Goal: Leave review/rating: Leave review/rating

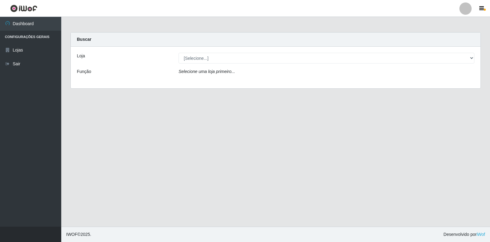
click at [252, 64] on div "Loja [Selecione...] Atacado Vem - Loja 36 Vila Nova do Colares Função Selecione…" at bounding box center [276, 68] width 410 height 42
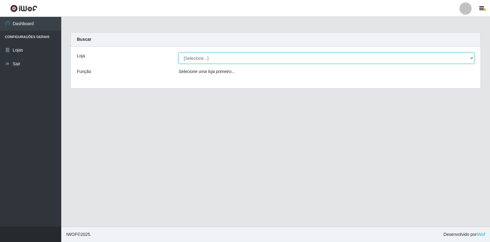
click at [260, 62] on select "[Selecione...] Atacado Vem - [STREET_ADDRESS]" at bounding box center [327, 58] width 296 height 11
select select "455"
click at [179, 53] on select "[Selecione...] Atacado Vem - [STREET_ADDRESS]" at bounding box center [327, 58] width 296 height 11
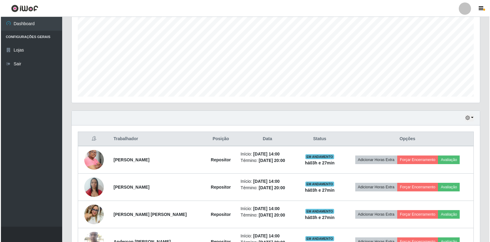
scroll to position [184, 0]
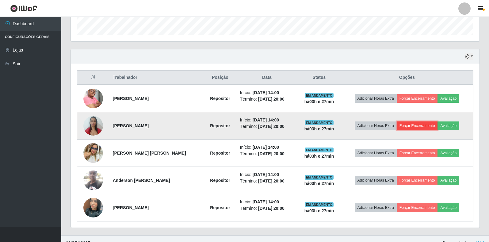
click at [419, 128] on button "Forçar Encerramento" at bounding box center [417, 125] width 41 height 9
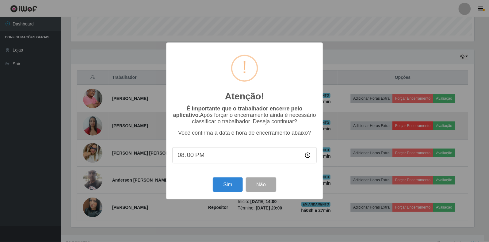
scroll to position [127, 405]
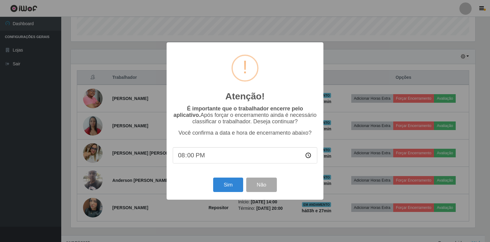
click at [308, 156] on input "20:00" at bounding box center [245, 155] width 145 height 16
type input "17:27"
click at [225, 188] on button "Sim" at bounding box center [228, 184] width 30 height 14
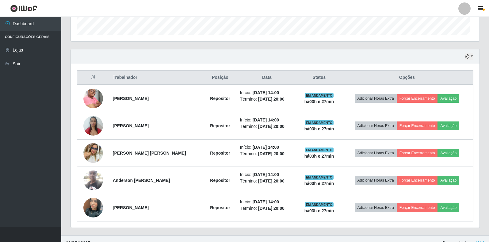
scroll to position [56, 0]
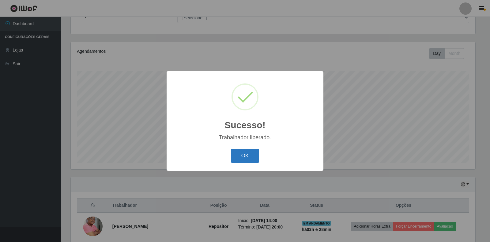
click at [259, 154] on button "OK" at bounding box center [245, 156] width 28 height 14
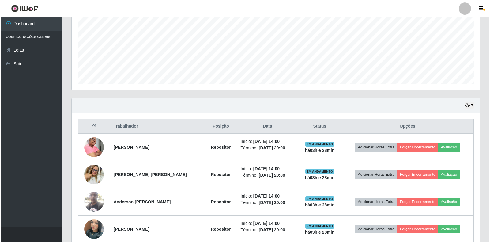
scroll to position [148, 0]
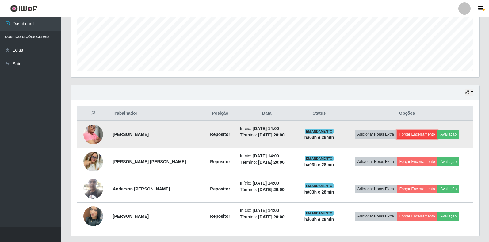
click at [407, 133] on button "Forçar Encerramento" at bounding box center [417, 134] width 41 height 9
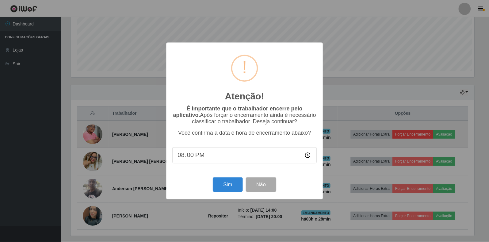
scroll to position [127, 405]
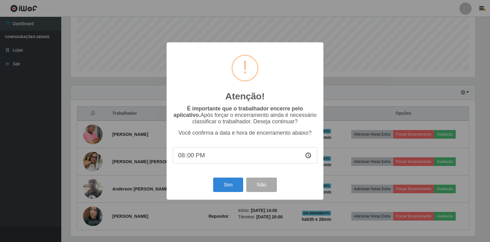
click at [307, 159] on input "20:00" at bounding box center [245, 155] width 145 height 16
type input "14:10"
click at [266, 170] on div "É importante que o trabalhador encerre pelo aplicativo. Após forçar o encerrame…" at bounding box center [245, 137] width 145 height 64
click at [262, 187] on button "Não" at bounding box center [261, 184] width 30 height 14
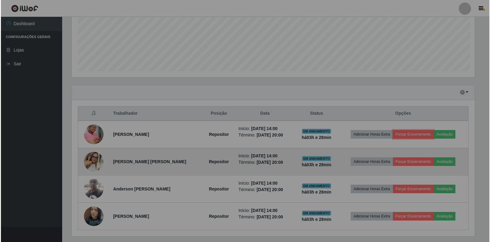
scroll to position [127, 408]
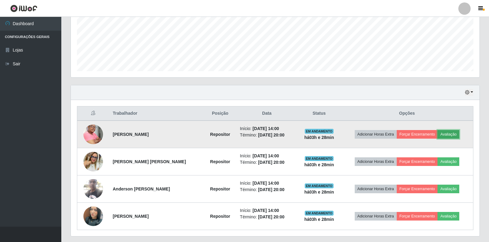
click at [443, 133] on button "Avaliação" at bounding box center [448, 134] width 22 height 9
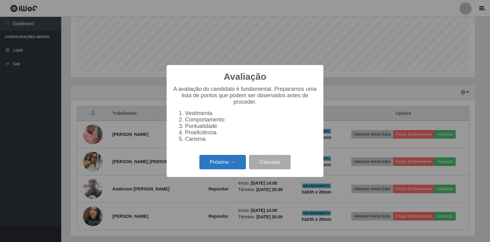
click at [200, 161] on button "Próximo →" at bounding box center [222, 162] width 47 height 14
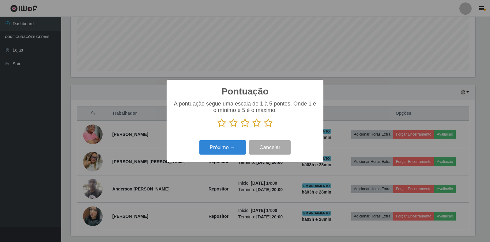
scroll to position [306303, 306026]
drag, startPoint x: 266, startPoint y: 122, endPoint x: 265, endPoint y: 131, distance: 8.9
click at [267, 125] on icon at bounding box center [268, 122] width 9 height 9
click at [264, 127] on input "radio" at bounding box center [264, 127] width 0 height 0
click at [227, 145] on button "Próximo →" at bounding box center [222, 147] width 47 height 14
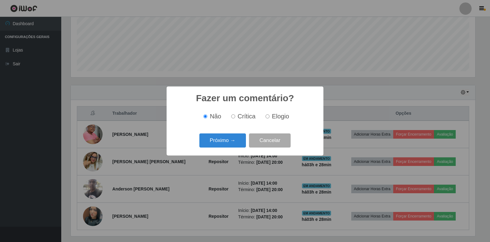
click at [237, 117] on label "Crítica" at bounding box center [242, 116] width 27 height 7
click at [235, 117] on input "Crítica" at bounding box center [233, 116] width 4 height 4
radio input "true"
click at [238, 138] on button "Próximo →" at bounding box center [222, 140] width 47 height 14
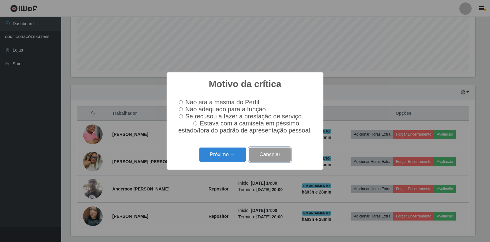
click at [257, 158] on button "Cancelar" at bounding box center [270, 154] width 42 height 14
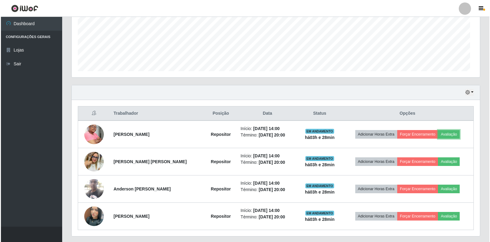
scroll to position [127, 408]
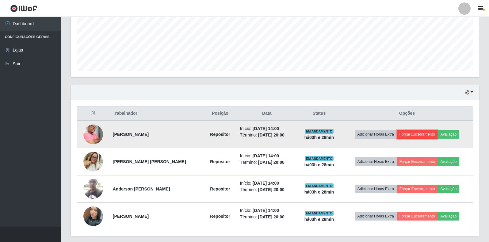
click at [405, 134] on button "Forçar Encerramento" at bounding box center [417, 134] width 41 height 9
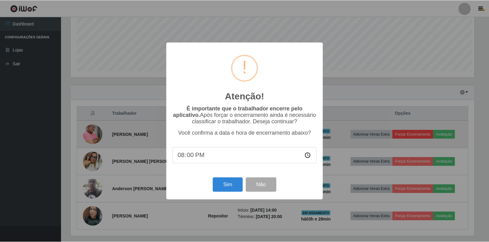
scroll to position [127, 405]
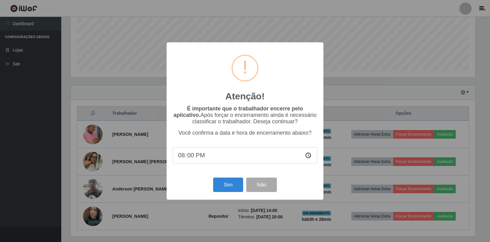
click at [306, 157] on input "20:00" at bounding box center [245, 155] width 145 height 16
type input "14:15"
click at [230, 186] on button "Sim" at bounding box center [228, 184] width 30 height 14
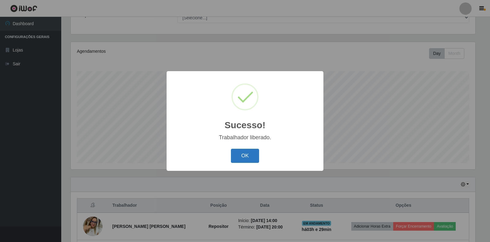
click at [246, 155] on button "OK" at bounding box center [245, 156] width 28 height 14
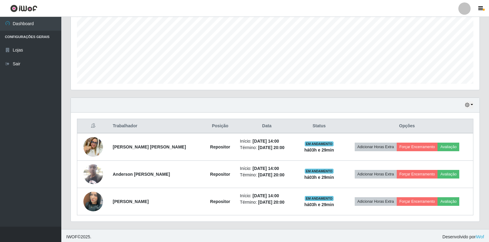
scroll to position [138, 0]
